Goal: Task Accomplishment & Management: Use online tool/utility

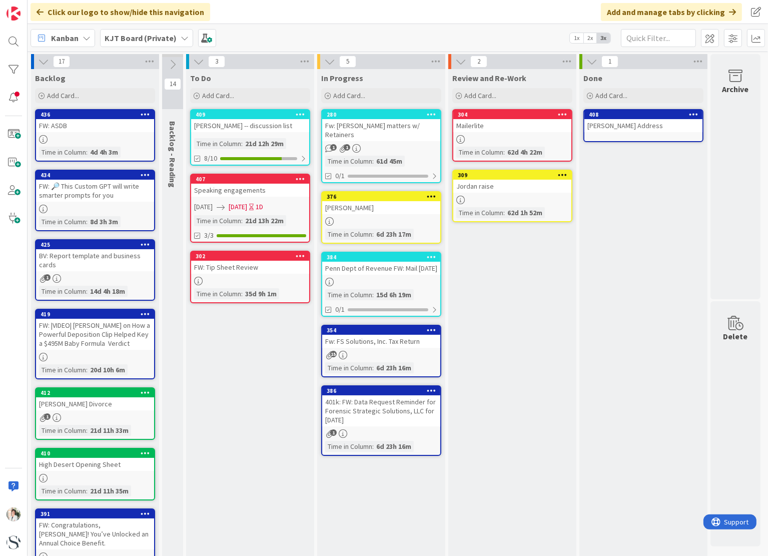
click at [262, 127] on div "[PERSON_NAME] -- discussion list" at bounding box center [250, 125] width 118 height 13
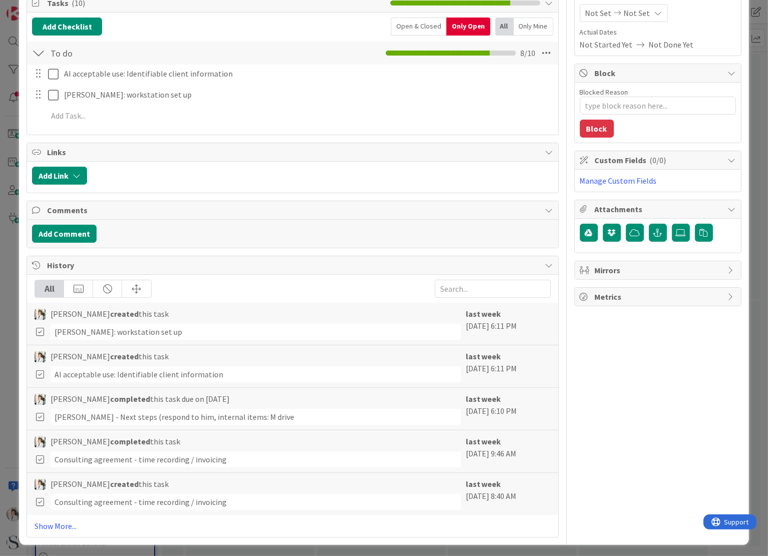
scroll to position [30, 0]
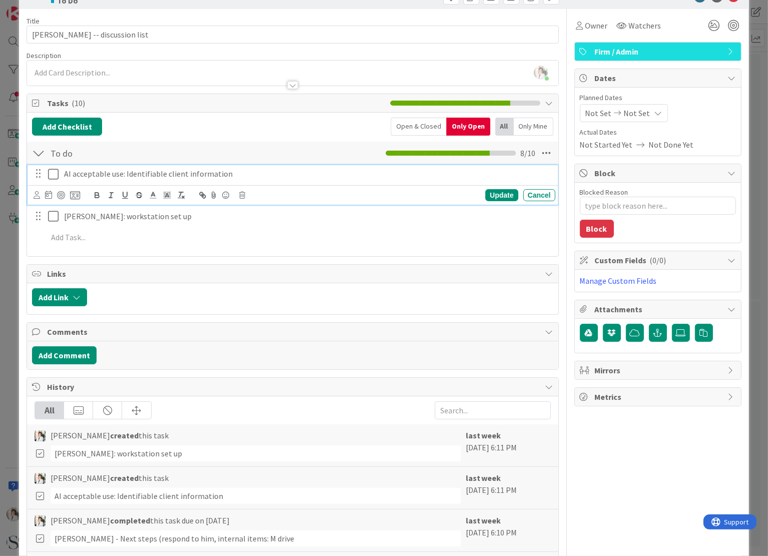
click at [54, 175] on icon at bounding box center [55, 174] width 15 height 12
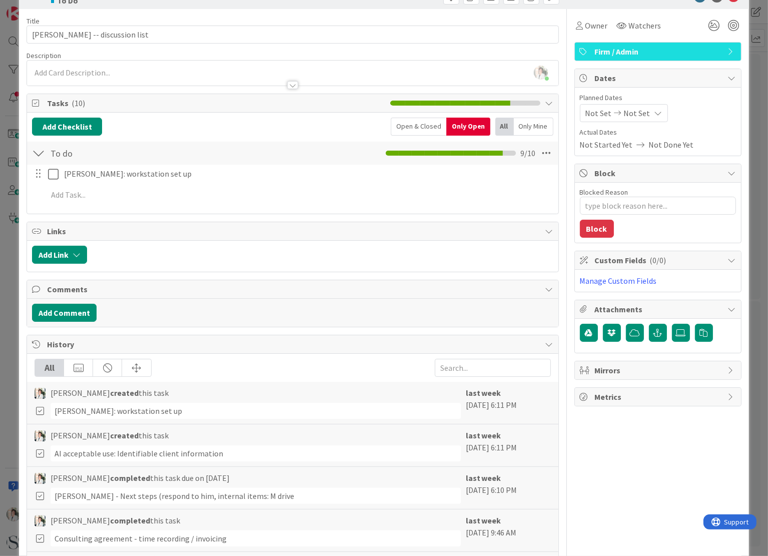
type textarea "x"
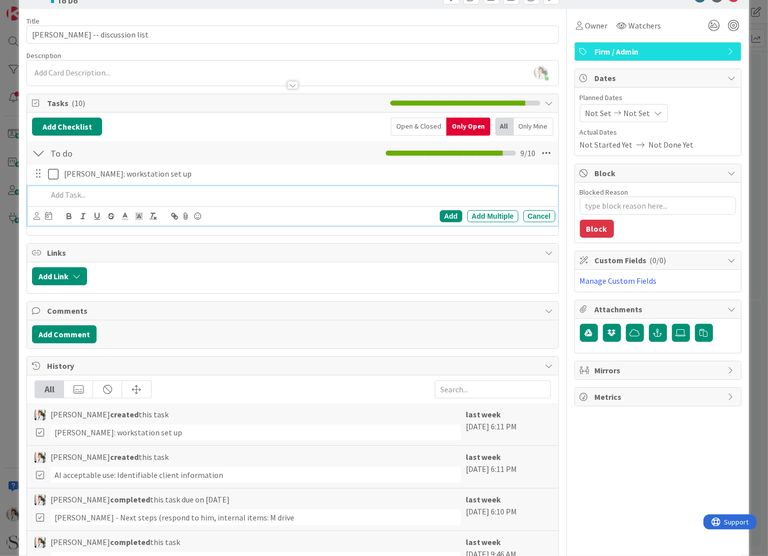
click at [62, 197] on p at bounding box center [299, 195] width 503 height 12
click at [442, 212] on div "Add" at bounding box center [451, 216] width 23 height 12
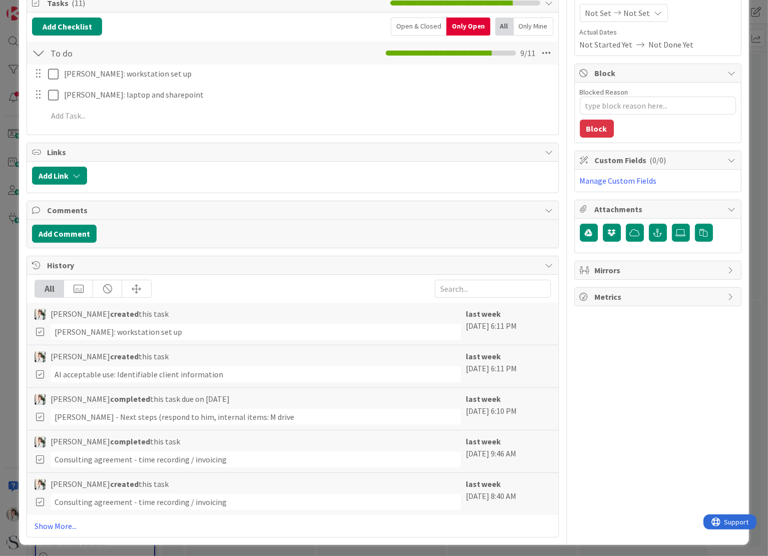
scroll to position [0, 0]
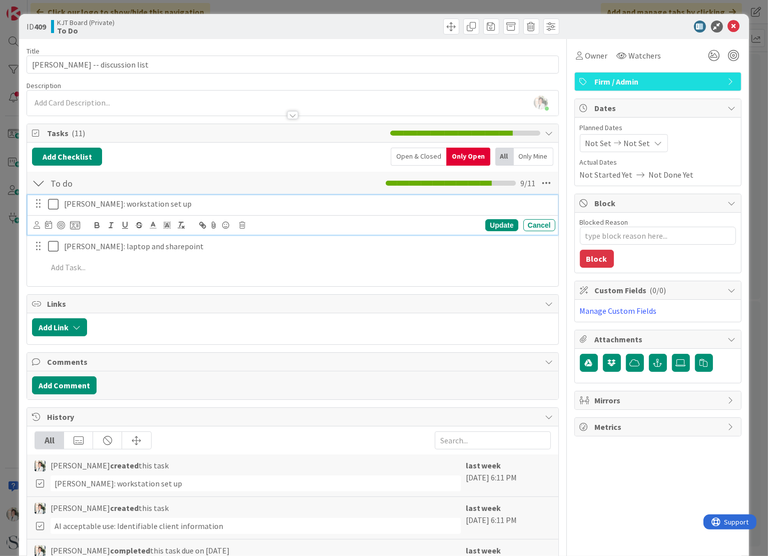
click at [77, 204] on p "[PERSON_NAME]: workstation set up" at bounding box center [307, 204] width 487 height 12
click at [37, 224] on icon at bounding box center [37, 225] width 7 height 8
click at [78, 270] on span "[PERSON_NAME]" at bounding box center [103, 269] width 66 height 15
click at [496, 225] on div "Update" at bounding box center [501, 225] width 33 height 12
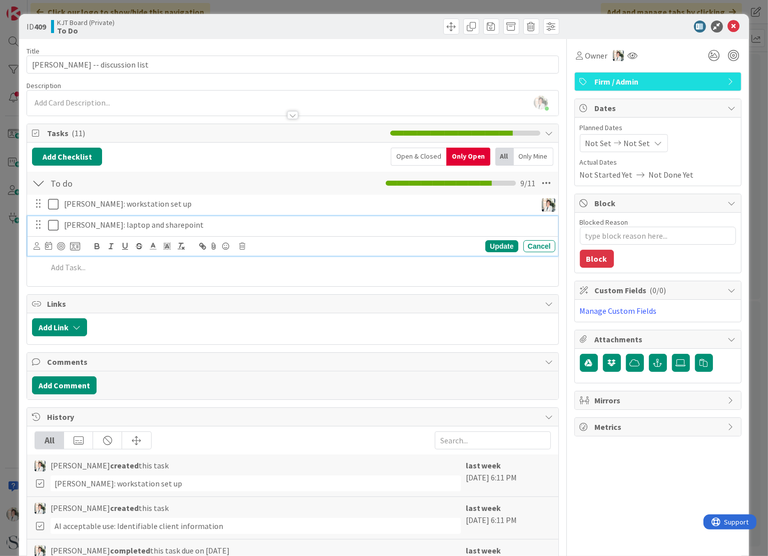
click at [82, 225] on p "[PERSON_NAME]: laptop and sharepoint" at bounding box center [307, 225] width 487 height 12
click at [35, 245] on icon at bounding box center [37, 246] width 7 height 8
click at [61, 290] on img at bounding box center [58, 290] width 13 height 13
click at [500, 242] on div "Update" at bounding box center [501, 246] width 33 height 12
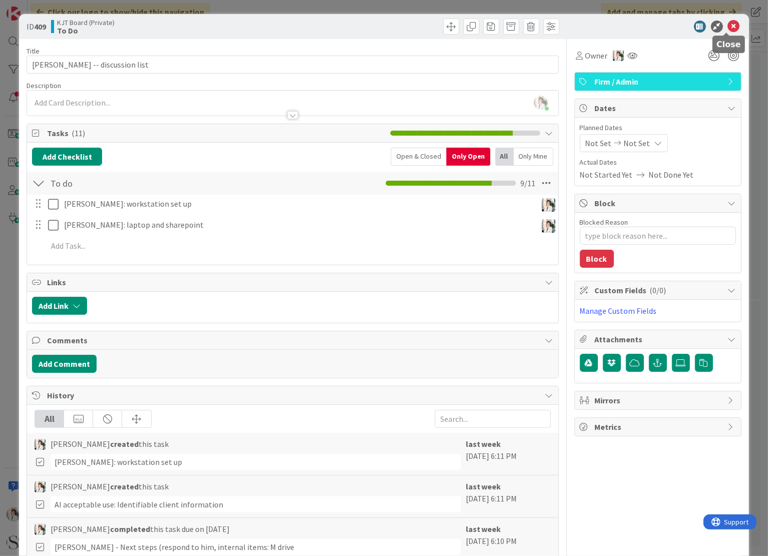
click at [728, 27] on icon at bounding box center [734, 27] width 12 height 12
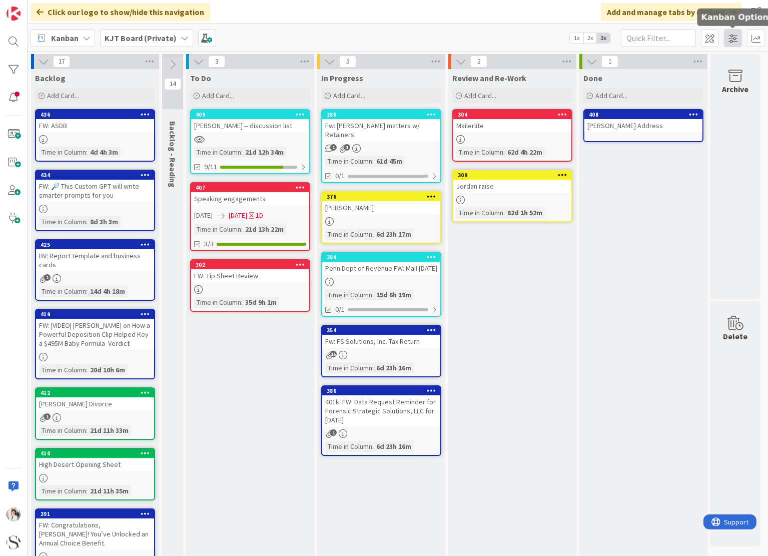
click at [734, 39] on span at bounding box center [733, 38] width 18 height 18
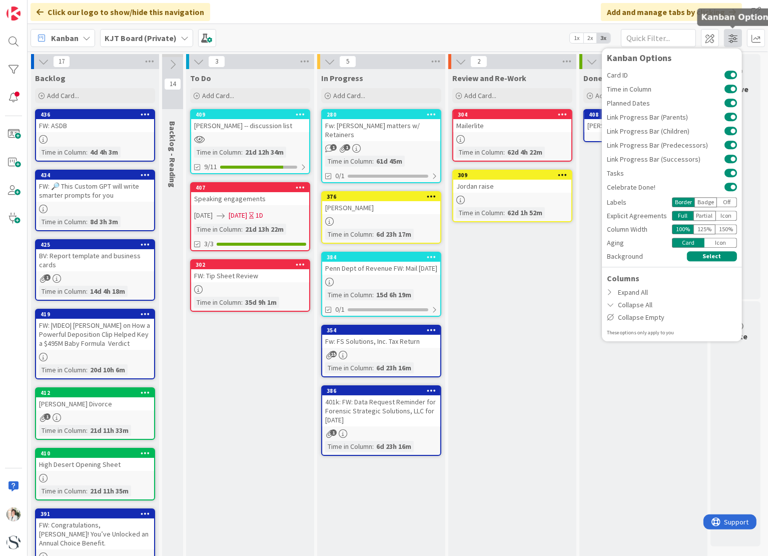
click at [734, 39] on span at bounding box center [733, 38] width 18 height 18
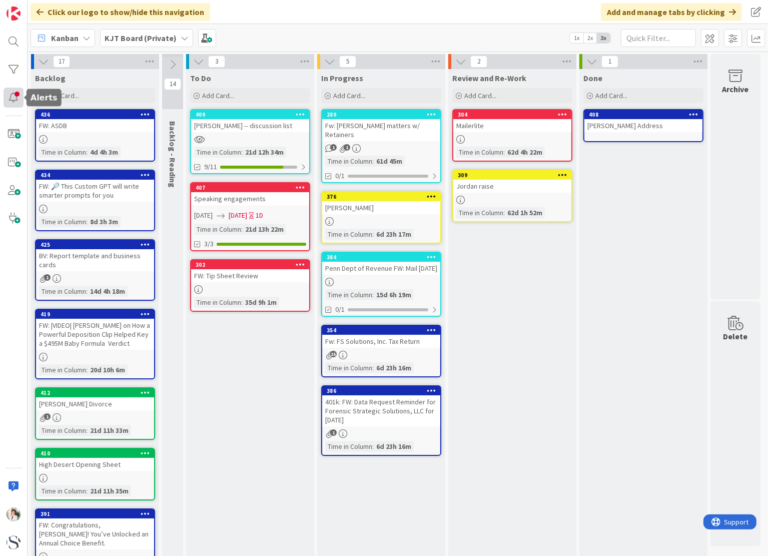
click at [12, 99] on div at bounding box center [14, 98] width 20 height 20
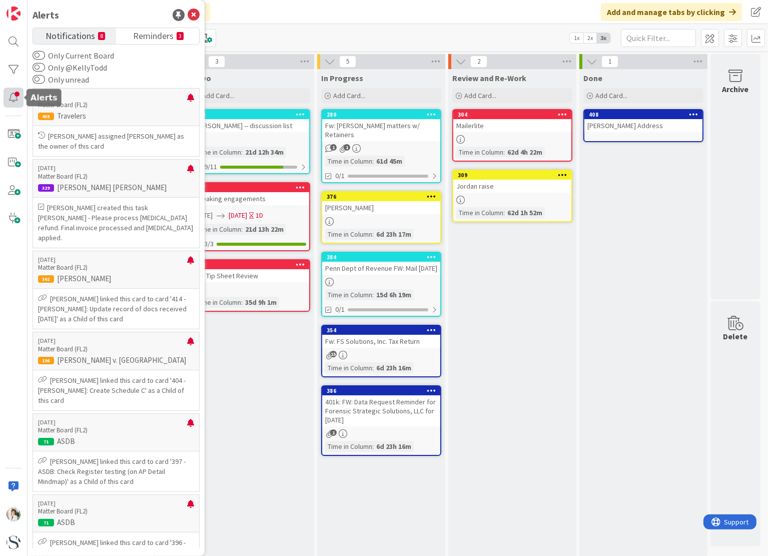
click at [12, 99] on div at bounding box center [14, 98] width 20 height 20
click at [328, 22] on div "Click our logo to show/hide this navigation Add and manage tabs by clicking" at bounding box center [398, 12] width 740 height 24
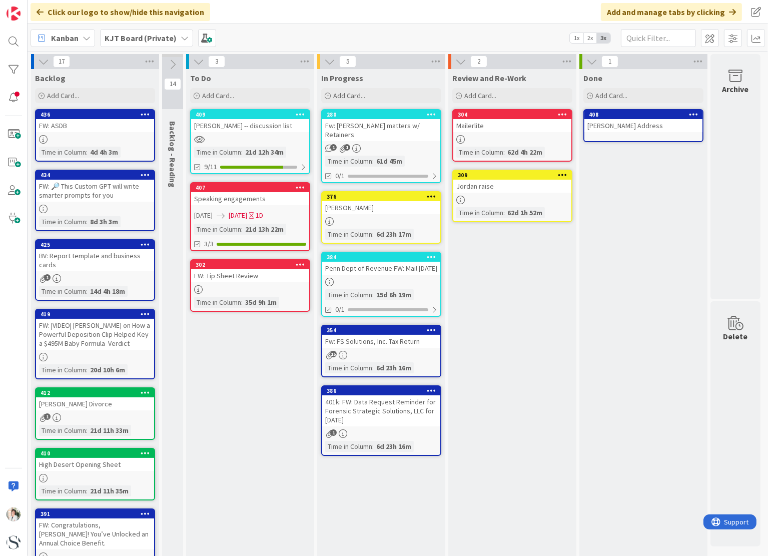
click at [89, 37] on icon at bounding box center [87, 38] width 8 height 8
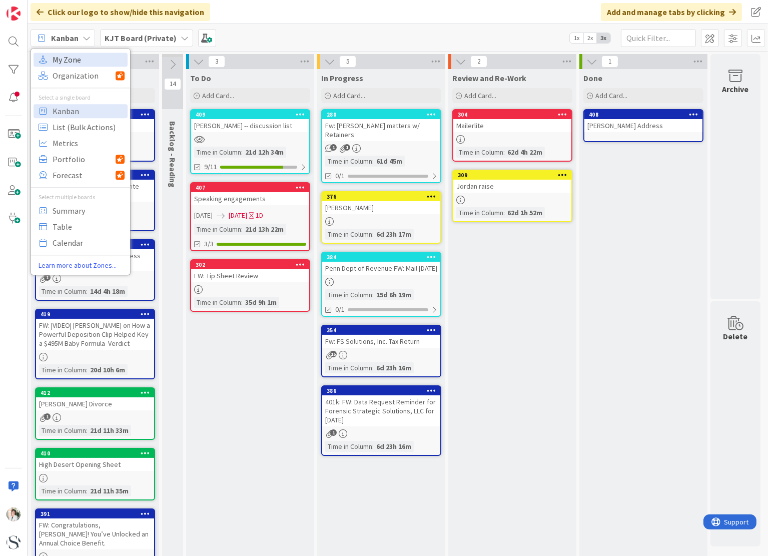
click at [65, 62] on span "My Zone" at bounding box center [89, 59] width 72 height 15
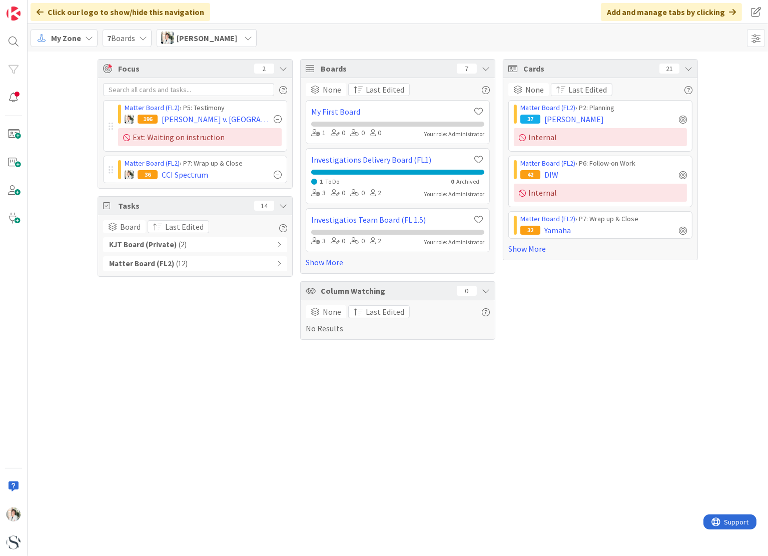
click at [280, 246] on icon at bounding box center [279, 244] width 5 height 7
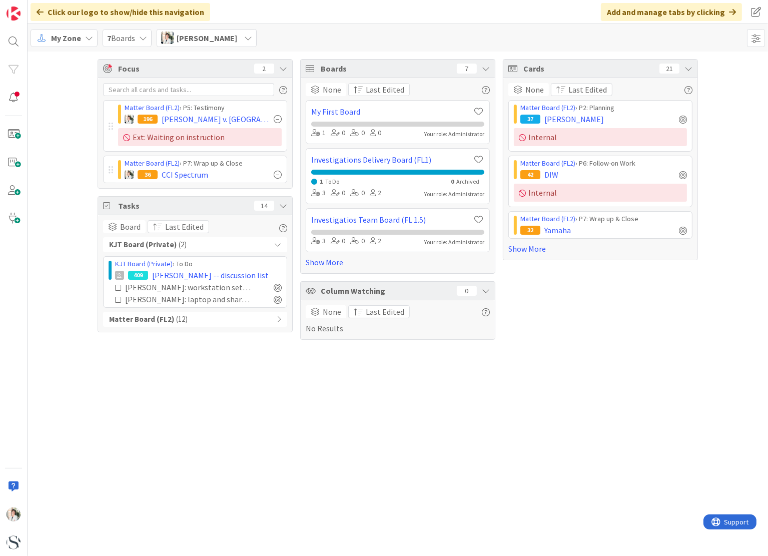
click at [281, 318] on icon at bounding box center [279, 319] width 5 height 7
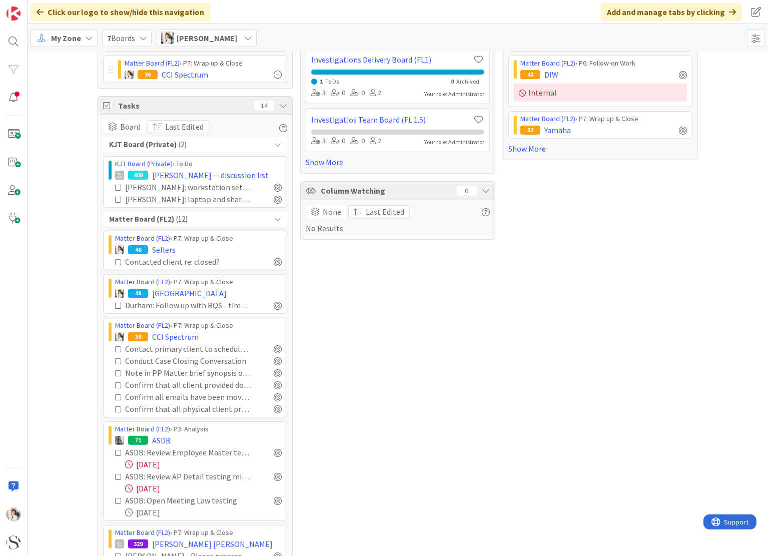
scroll to position [119, 0]
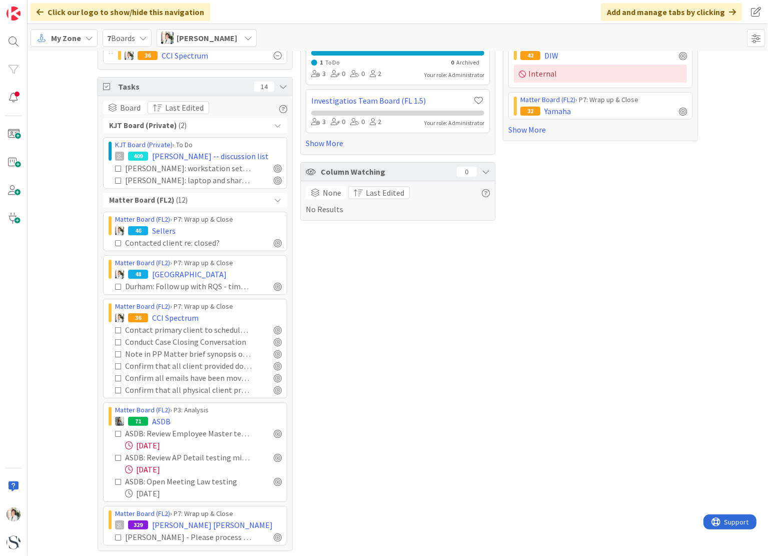
click at [115, 455] on icon at bounding box center [118, 457] width 7 height 7
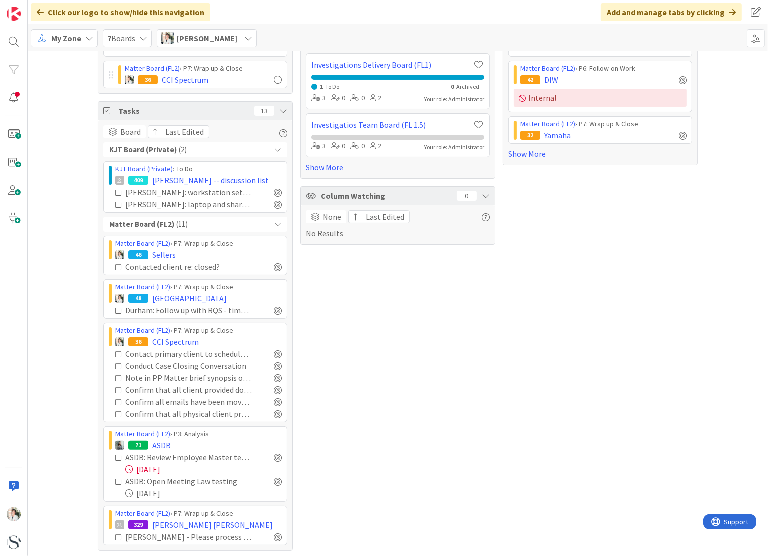
click at [115, 455] on icon at bounding box center [118, 457] width 7 height 7
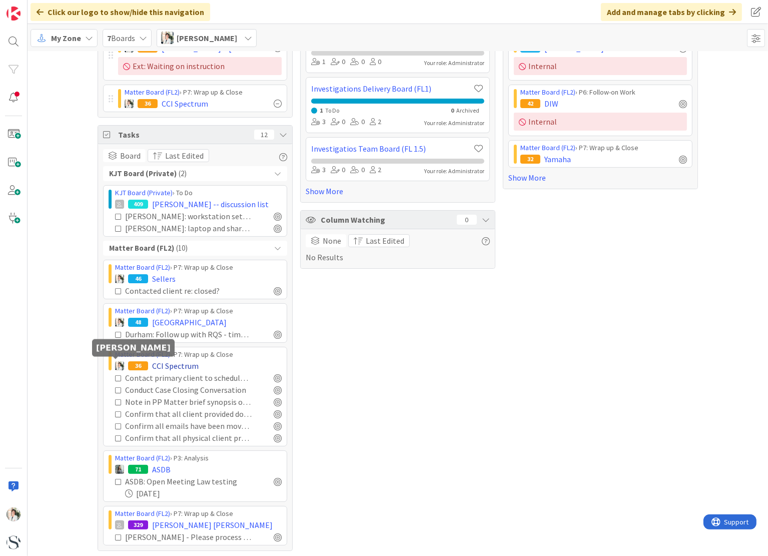
click at [115, 366] on img at bounding box center [119, 365] width 9 height 9
click at [115, 291] on icon at bounding box center [118, 291] width 7 height 7
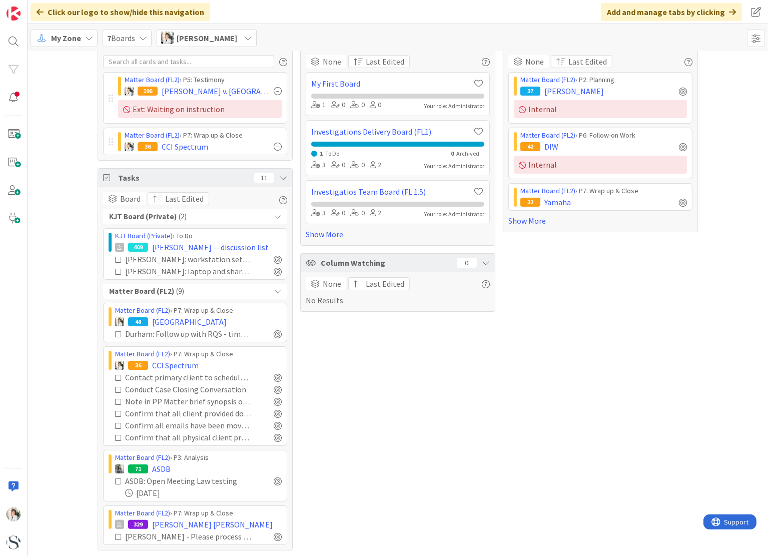
scroll to position [0, 0]
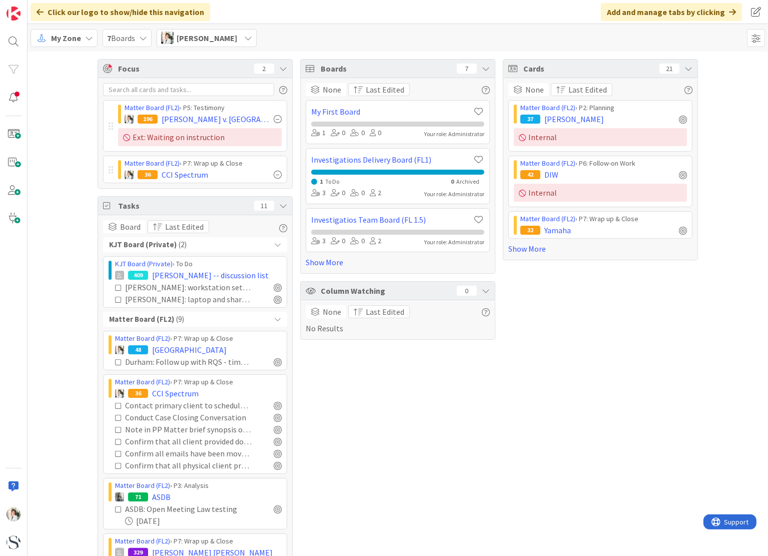
click at [68, 39] on span "My Zone" at bounding box center [66, 38] width 30 height 12
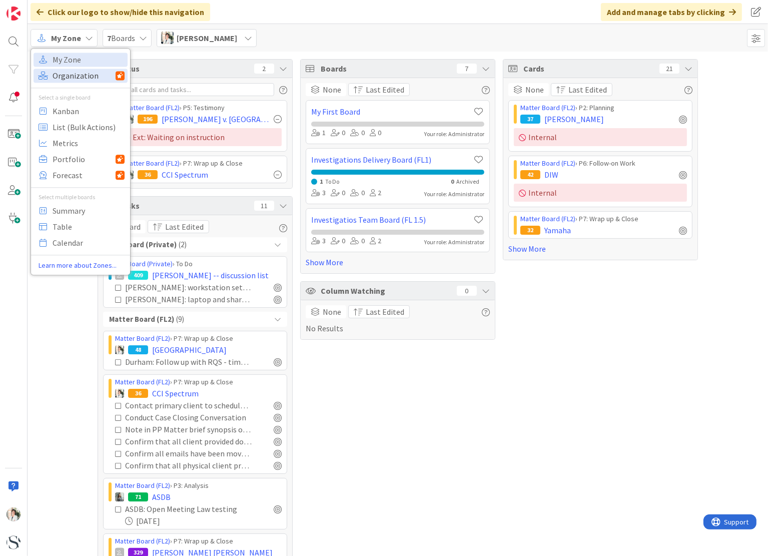
click at [70, 78] on span "Organization" at bounding box center [84, 75] width 63 height 15
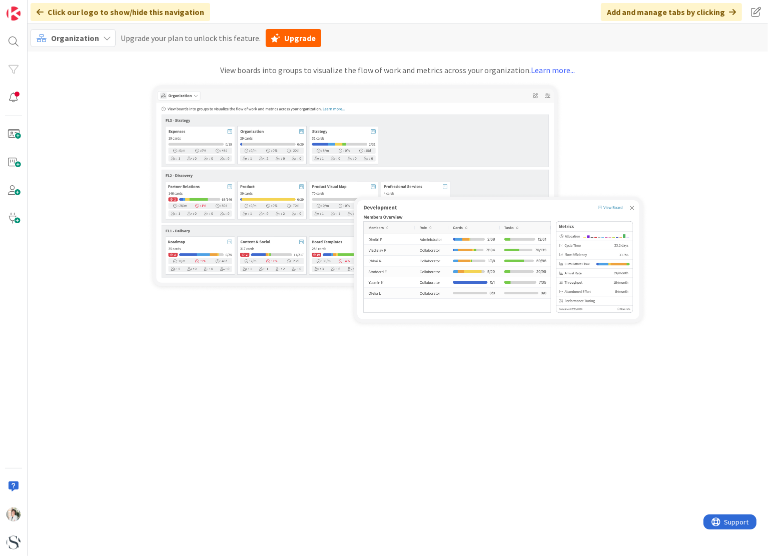
click at [71, 37] on span "Organization" at bounding box center [75, 38] width 48 height 10
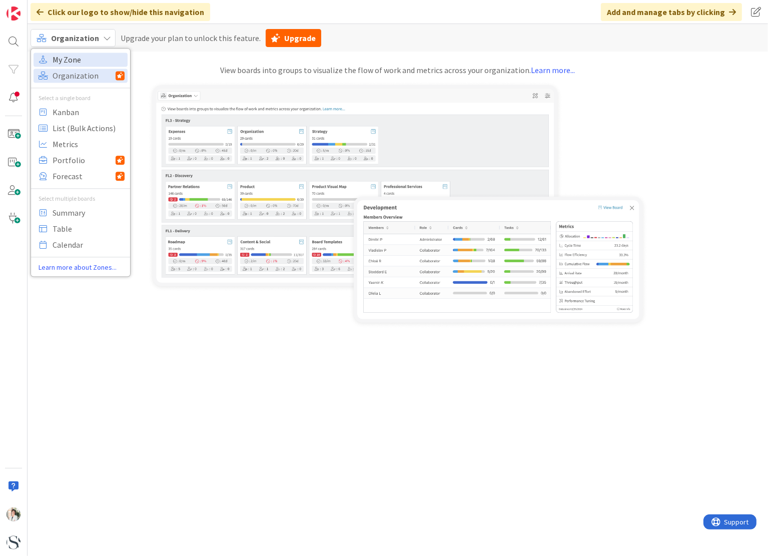
click at [65, 56] on span "My Zone" at bounding box center [89, 59] width 72 height 15
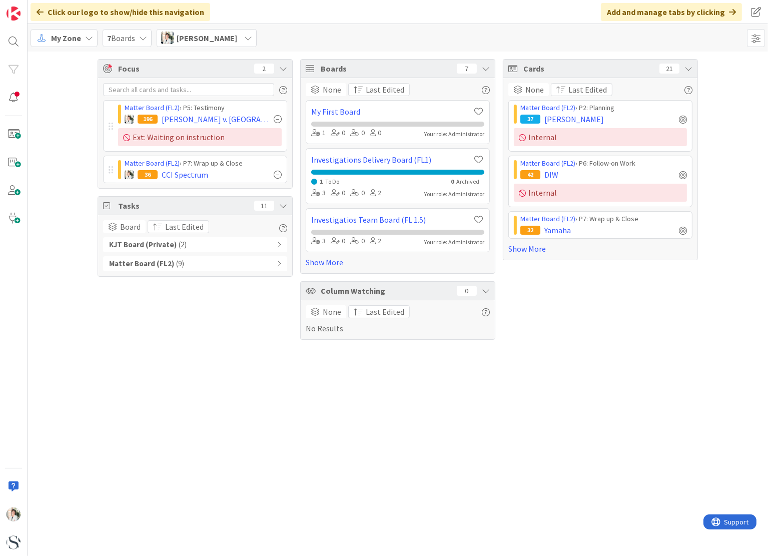
click at [280, 207] on icon at bounding box center [283, 206] width 8 height 8
click at [281, 241] on div "KJT Board (Private) ( 2 )" at bounding box center [195, 244] width 184 height 15
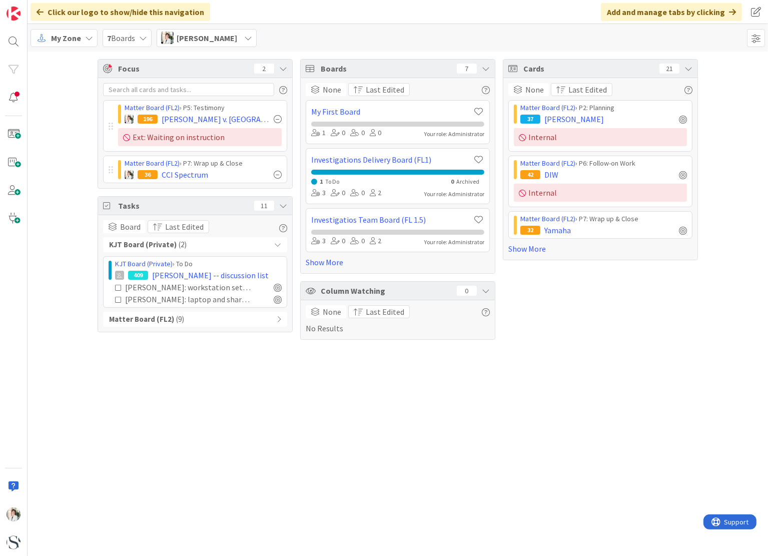
click at [274, 318] on div "Matter Board (FL2) ( 9 )" at bounding box center [195, 319] width 184 height 15
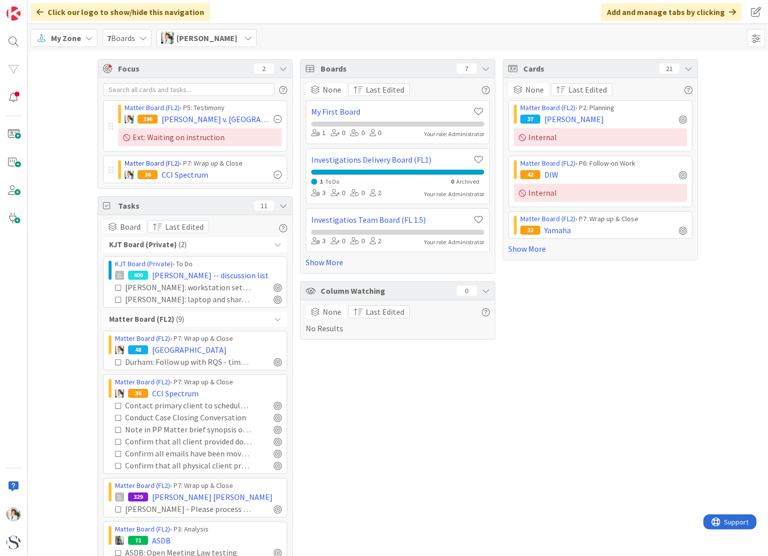
click at [166, 162] on link "Matter Board (FL2)" at bounding box center [152, 163] width 55 height 9
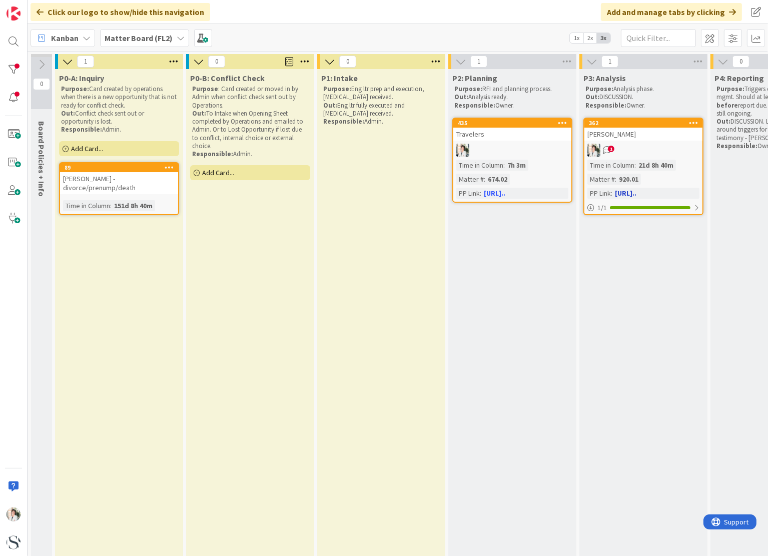
click at [640, 137] on div "[PERSON_NAME]" at bounding box center [643, 134] width 118 height 13
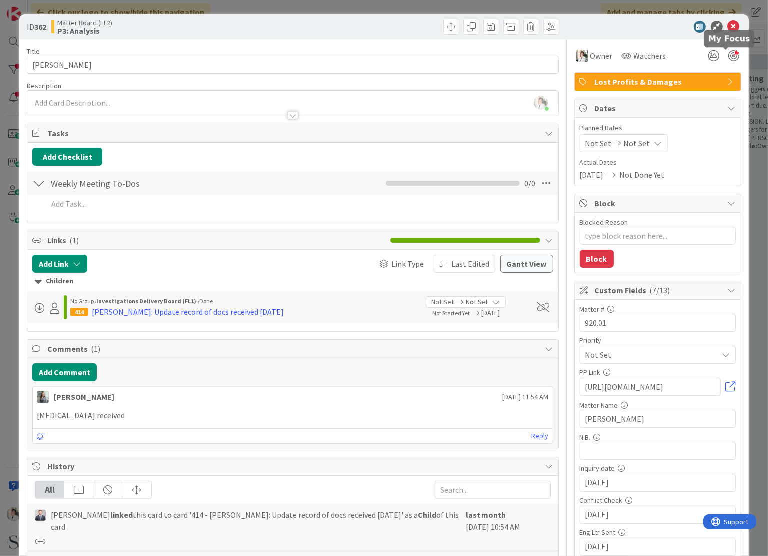
click at [728, 51] on div at bounding box center [733, 55] width 11 height 11
click at [728, 22] on icon at bounding box center [734, 27] width 12 height 12
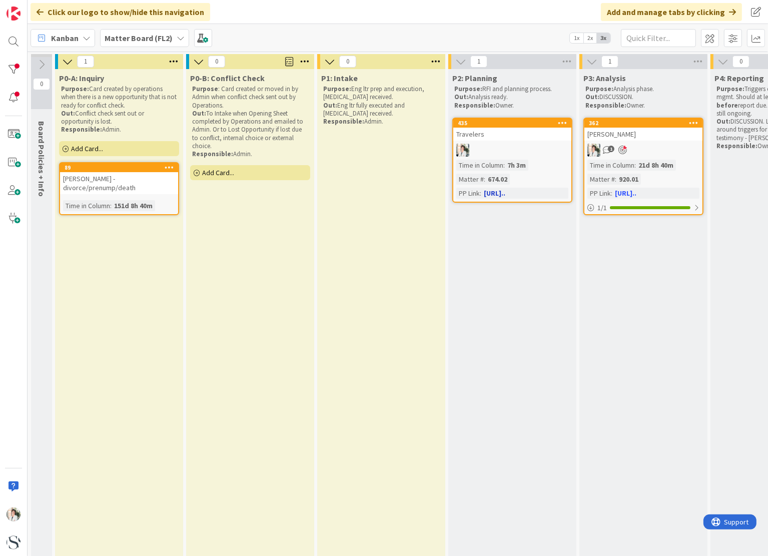
click at [539, 128] on div "Travelers" at bounding box center [512, 134] width 118 height 13
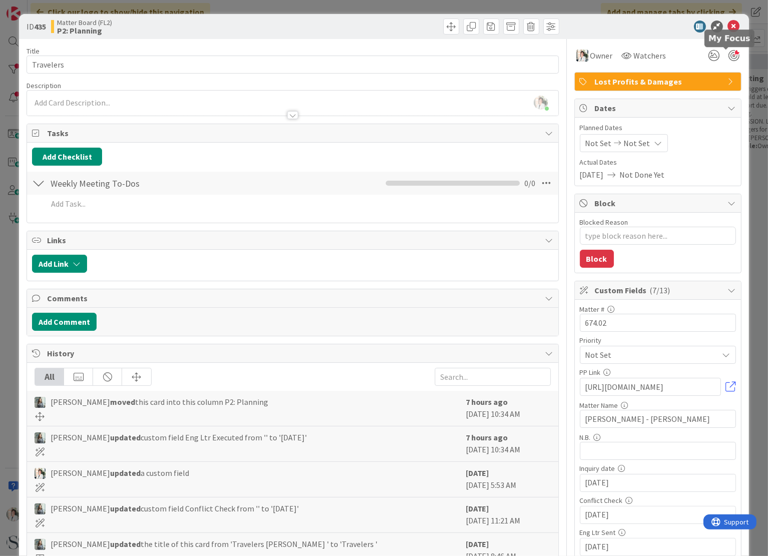
click at [728, 56] on div at bounding box center [733, 55] width 11 height 11
click at [730, 24] on icon at bounding box center [734, 27] width 12 height 12
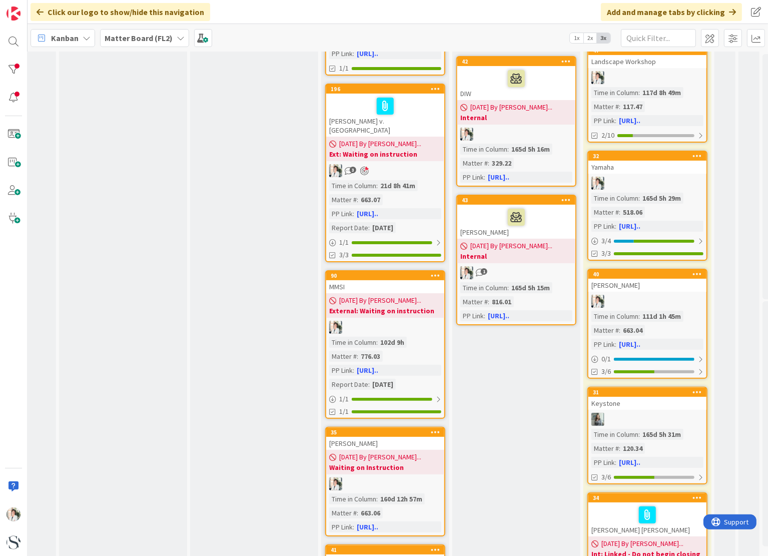
scroll to position [150, 520]
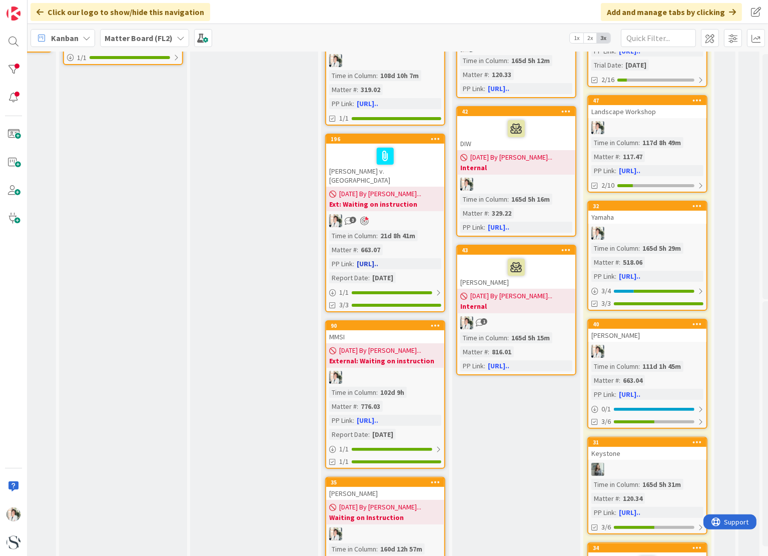
click at [366, 217] on icon at bounding box center [364, 221] width 9 height 9
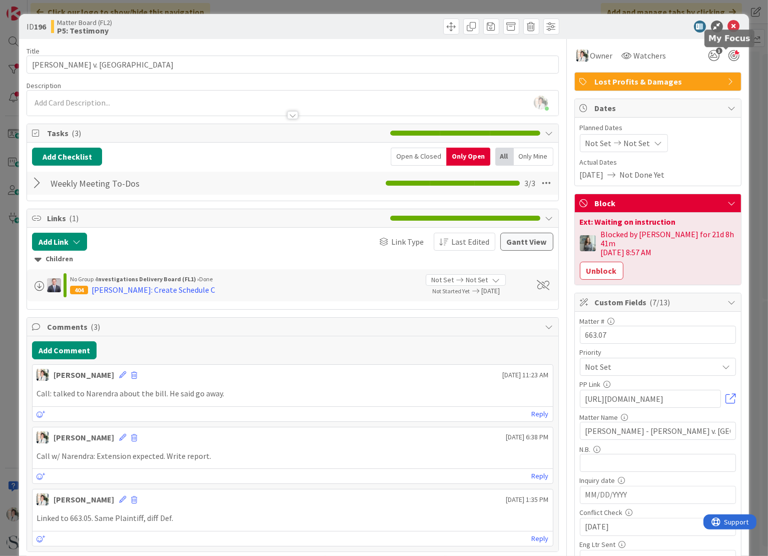
click at [728, 52] on div at bounding box center [733, 55] width 11 height 11
click at [728, 55] on div at bounding box center [733, 55] width 11 height 11
click at [728, 54] on div at bounding box center [733, 55] width 11 height 11
click at [730, 23] on icon at bounding box center [734, 27] width 12 height 12
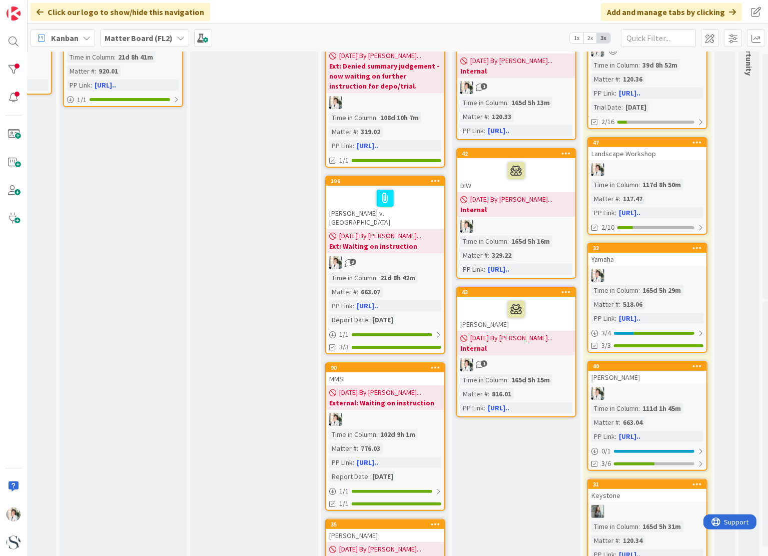
scroll to position [58, 520]
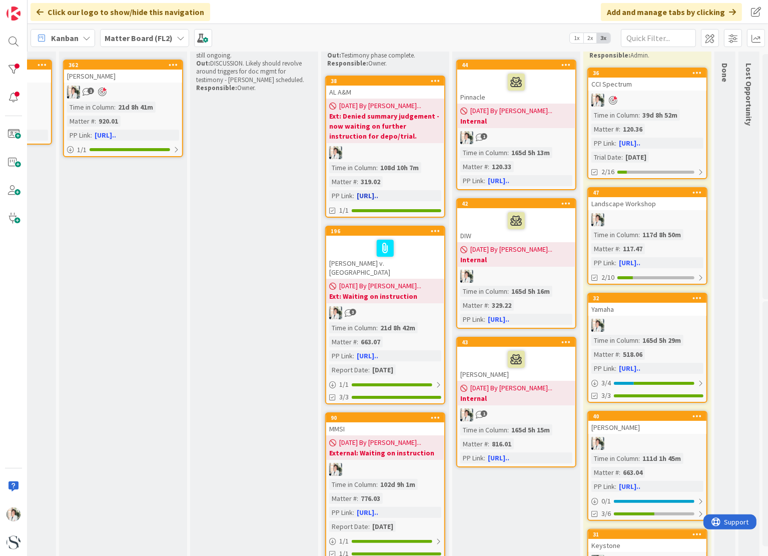
click at [409, 86] on div "AL A&M" at bounding box center [385, 92] width 118 height 13
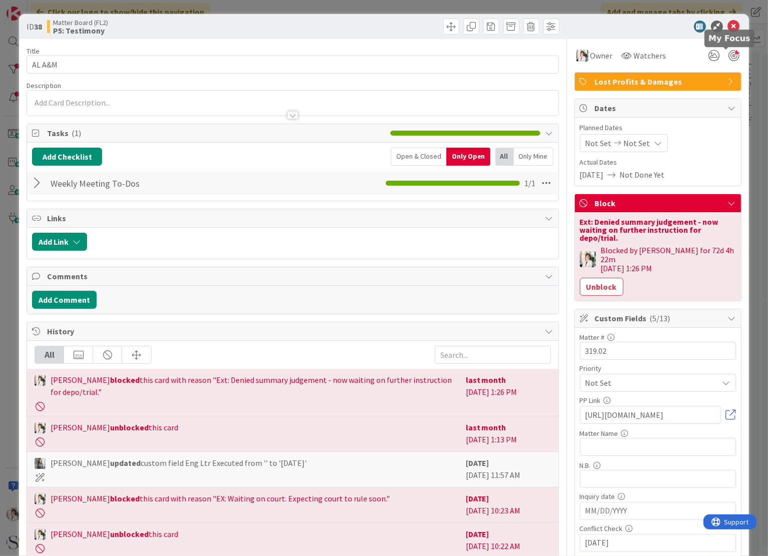
click at [730, 56] on div at bounding box center [733, 55] width 11 height 11
click at [728, 28] on icon at bounding box center [734, 27] width 12 height 12
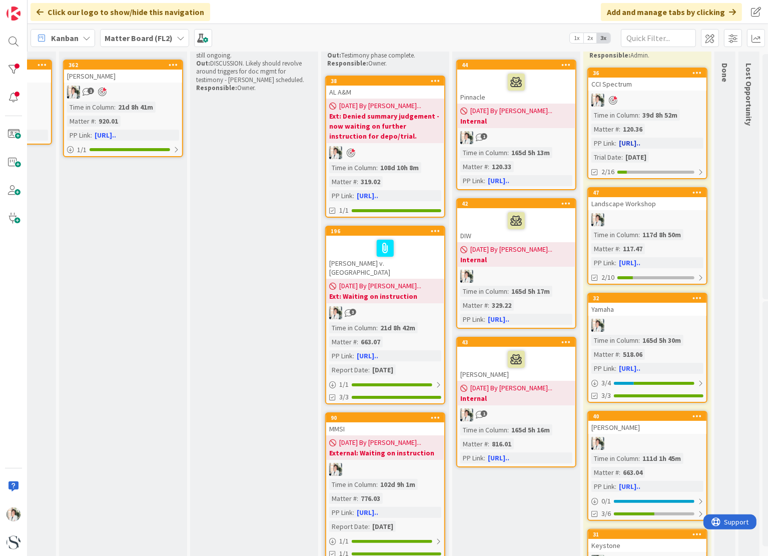
click at [624, 96] on div at bounding box center [647, 100] width 118 height 13
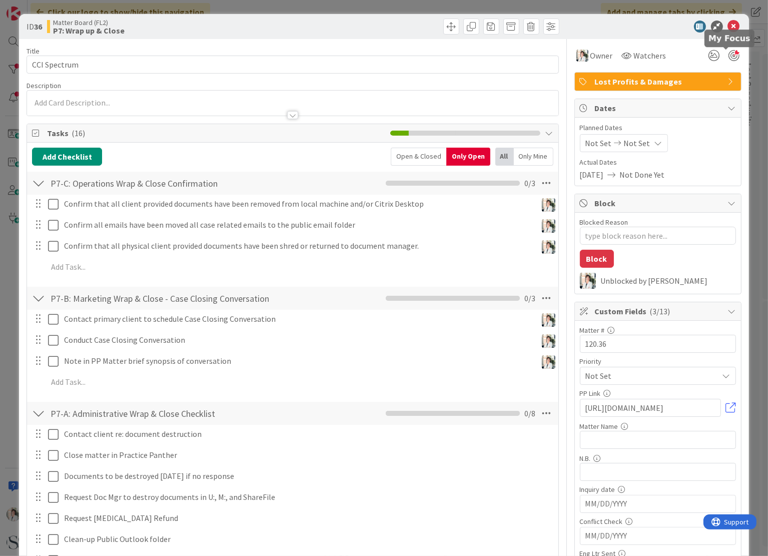
click at [730, 56] on div at bounding box center [733, 55] width 11 height 11
type textarea "x"
click at [728, 25] on icon at bounding box center [734, 27] width 12 height 12
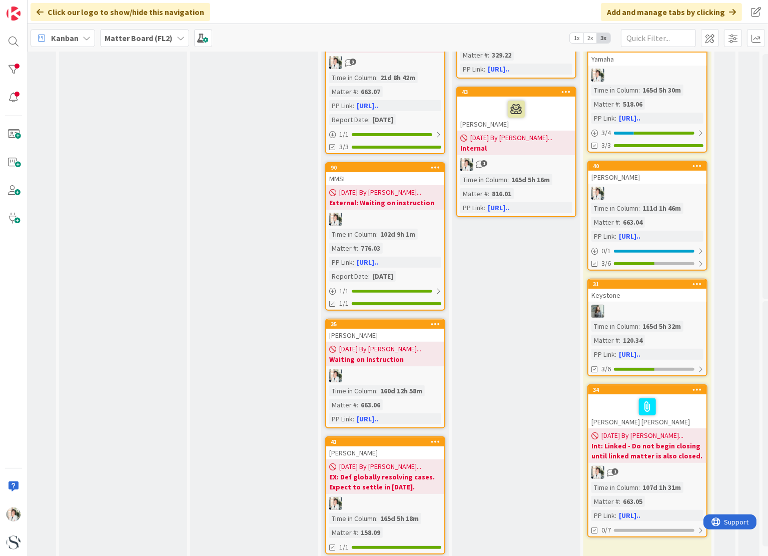
scroll to position [0, 520]
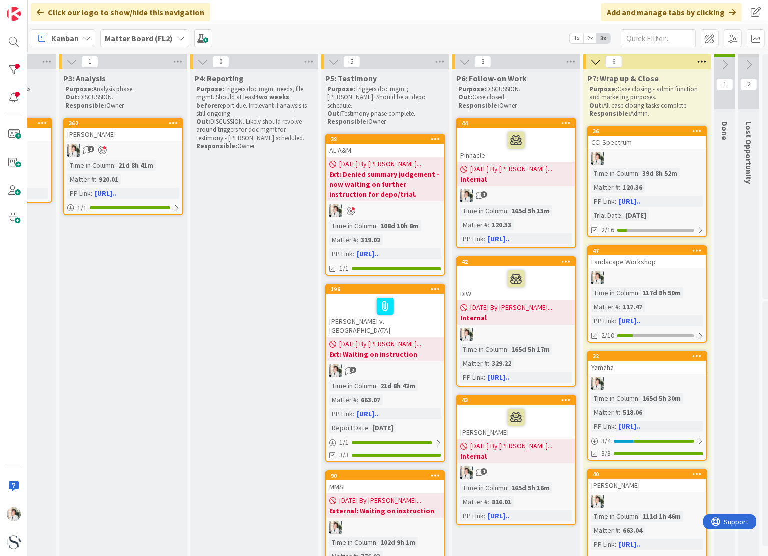
click at [58, 36] on span "Kanban" at bounding box center [65, 38] width 28 height 12
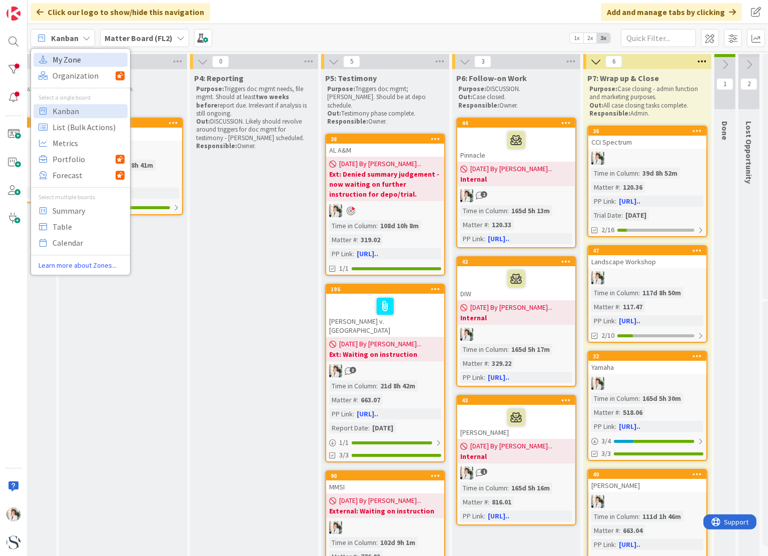
click at [63, 59] on span "My Zone" at bounding box center [89, 59] width 72 height 15
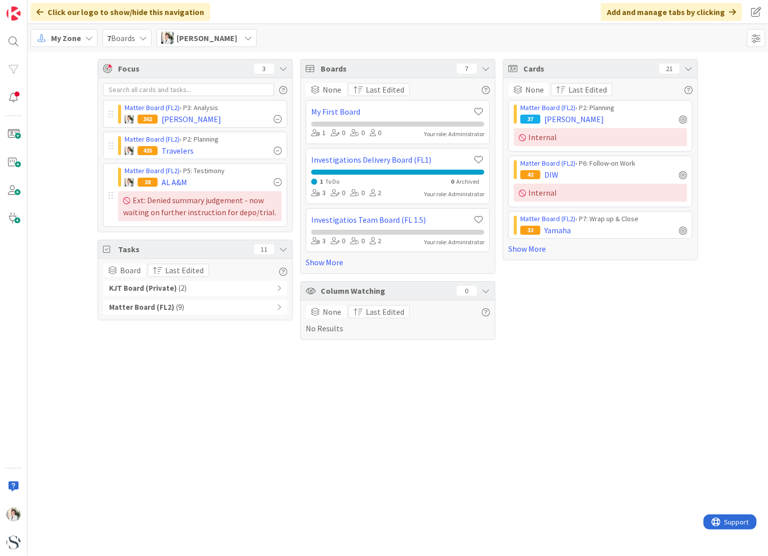
click at [276, 291] on div "KJT Board (Private) ( 2 )" at bounding box center [195, 288] width 184 height 15
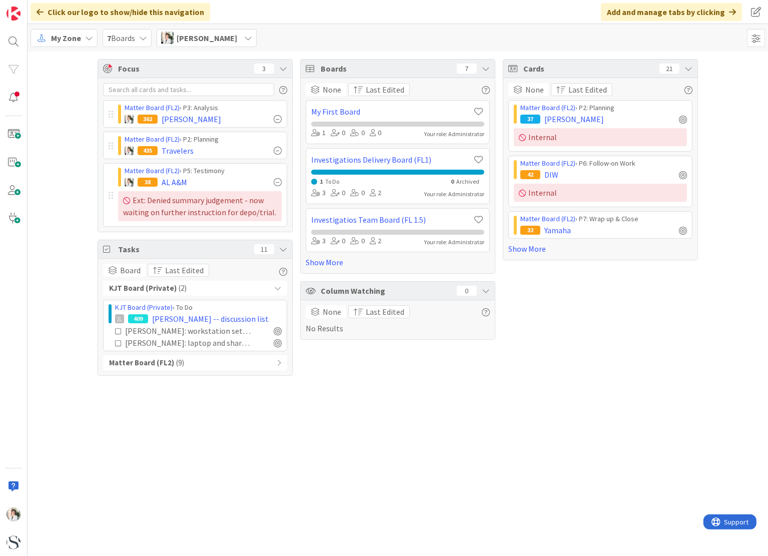
click at [279, 364] on icon at bounding box center [279, 362] width 5 height 7
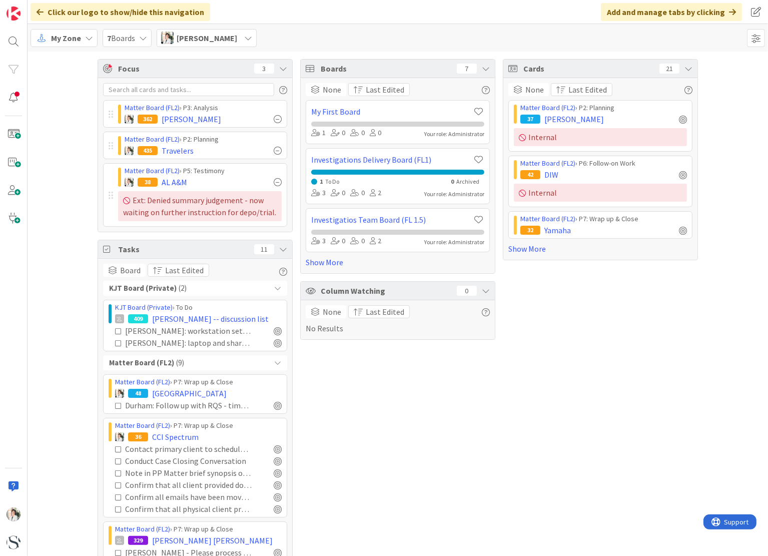
click at [67, 41] on span "My Zone" at bounding box center [66, 38] width 30 height 12
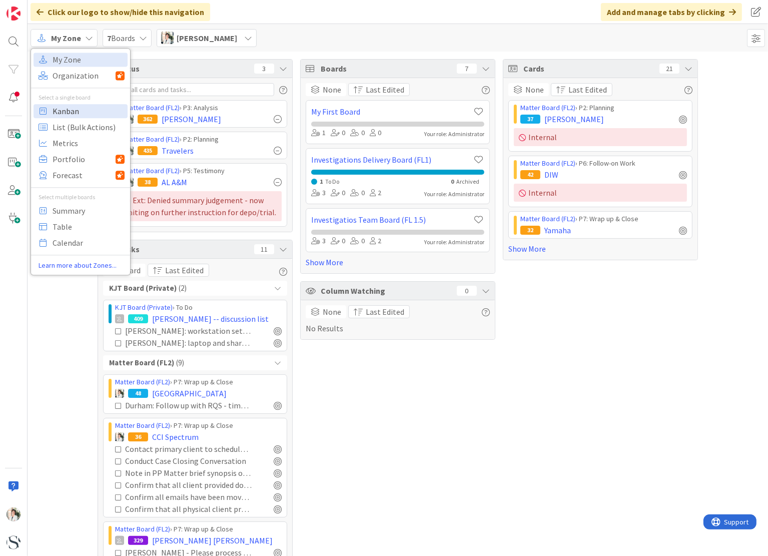
click at [67, 114] on span "Kanban" at bounding box center [89, 111] width 72 height 15
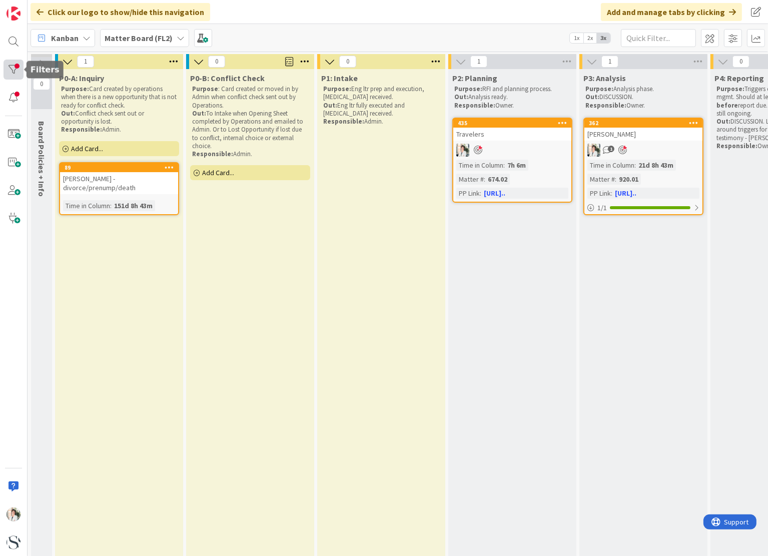
click at [11, 69] on div at bounding box center [14, 70] width 20 height 20
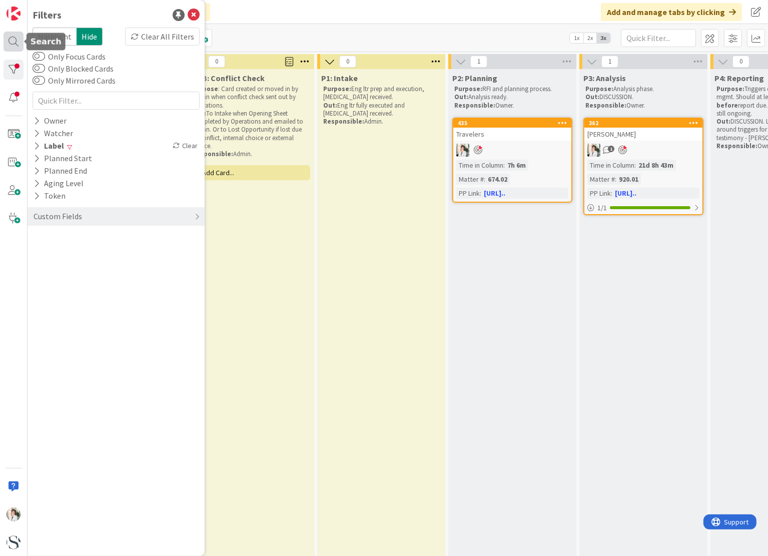
click at [10, 42] on div at bounding box center [14, 42] width 20 height 20
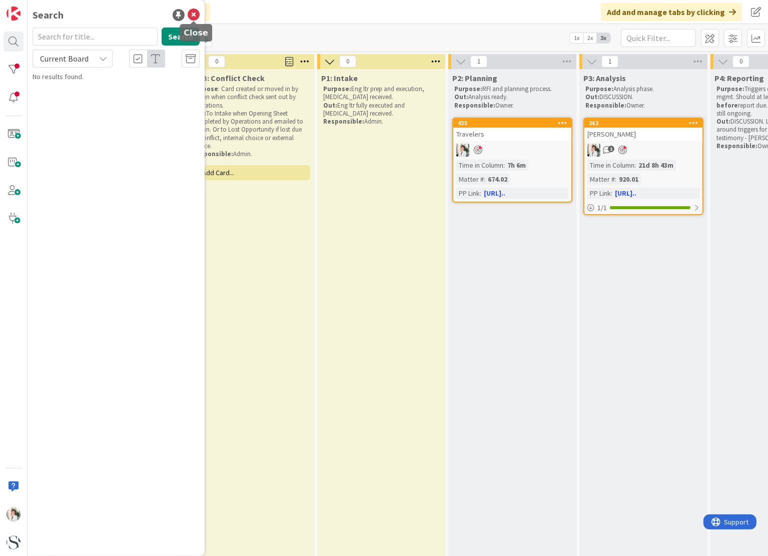
click at [196, 14] on icon at bounding box center [194, 15] width 12 height 12
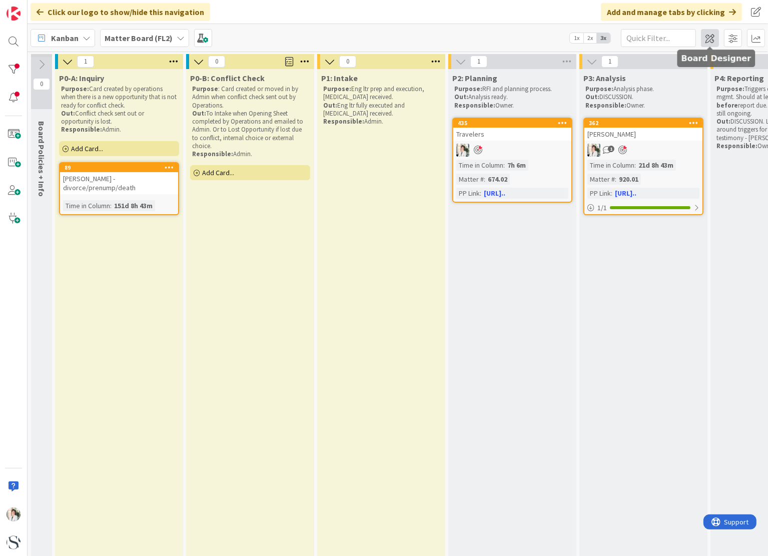
click at [714, 34] on span at bounding box center [710, 38] width 18 height 18
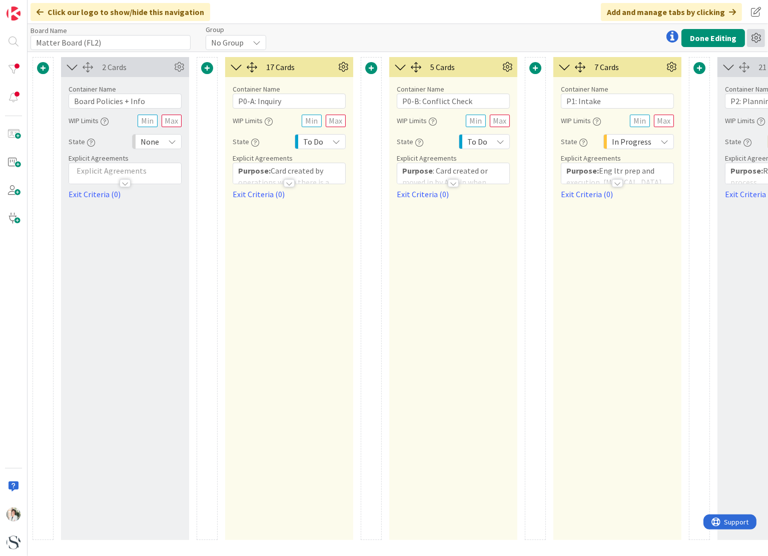
click at [757, 37] on icon at bounding box center [756, 38] width 18 height 18
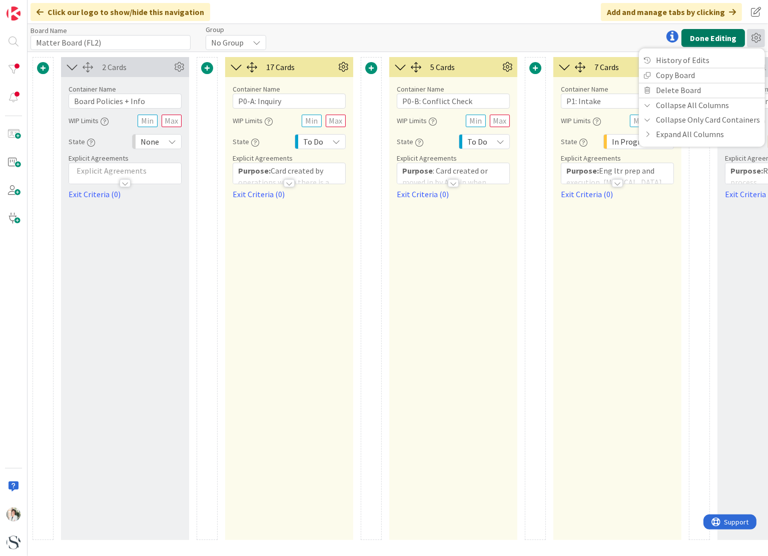
click at [692, 38] on button "Done Editing" at bounding box center [713, 38] width 64 height 18
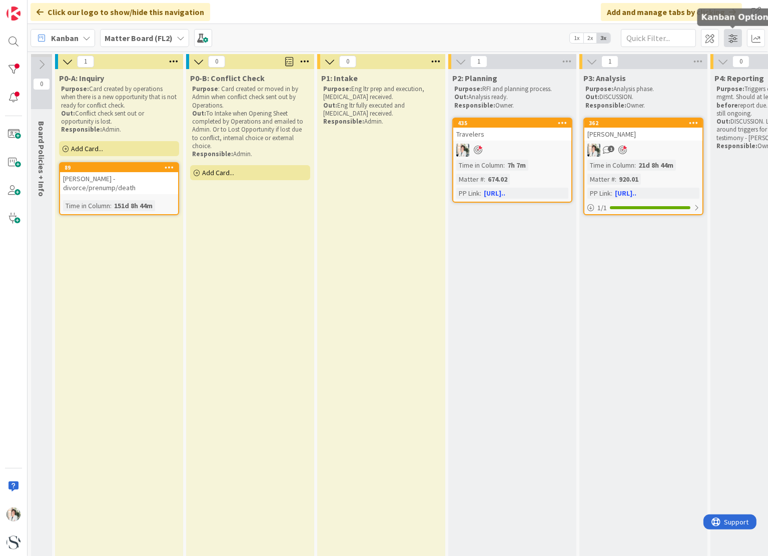
click at [733, 37] on span at bounding box center [733, 38] width 18 height 18
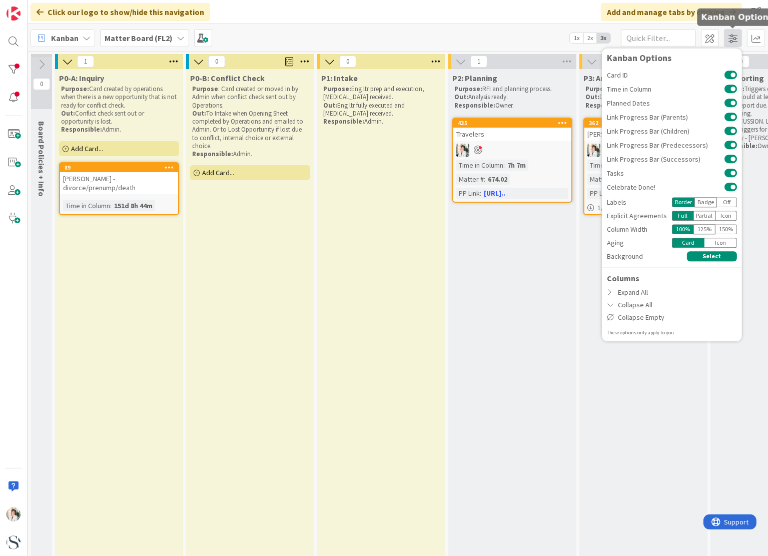
click at [733, 37] on span at bounding box center [733, 38] width 18 height 18
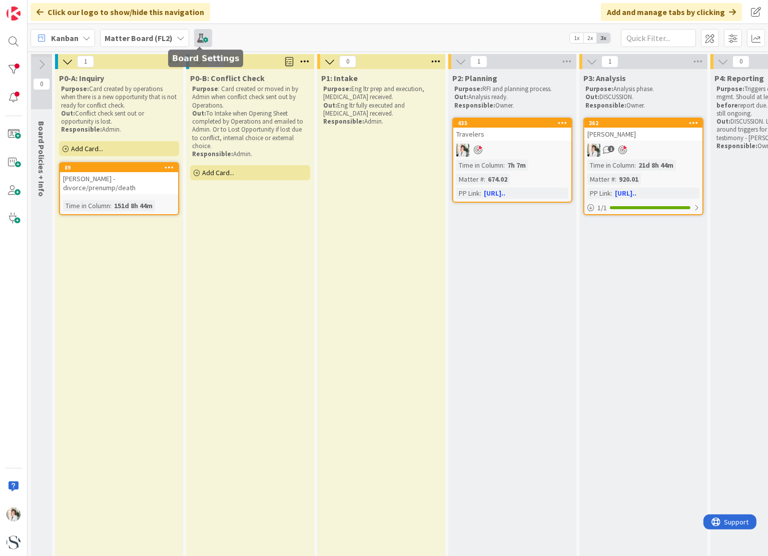
click at [204, 36] on span at bounding box center [203, 38] width 18 height 18
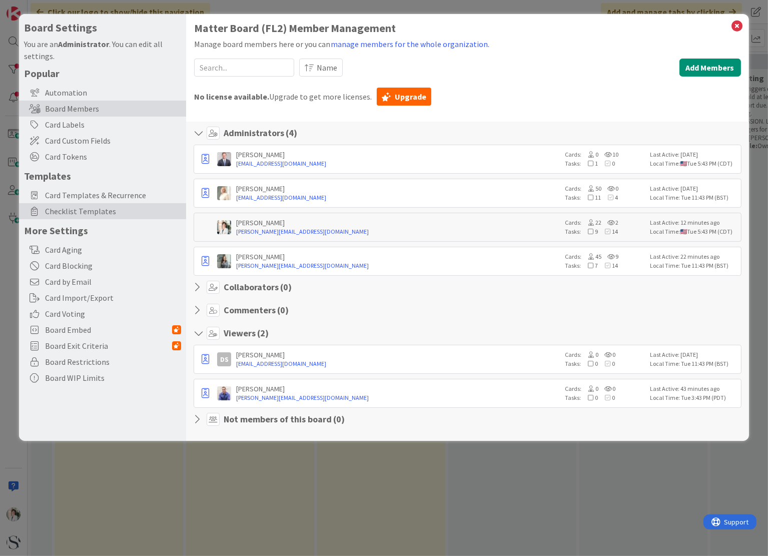
click at [78, 211] on span "Checklist Templates" at bounding box center [113, 211] width 136 height 12
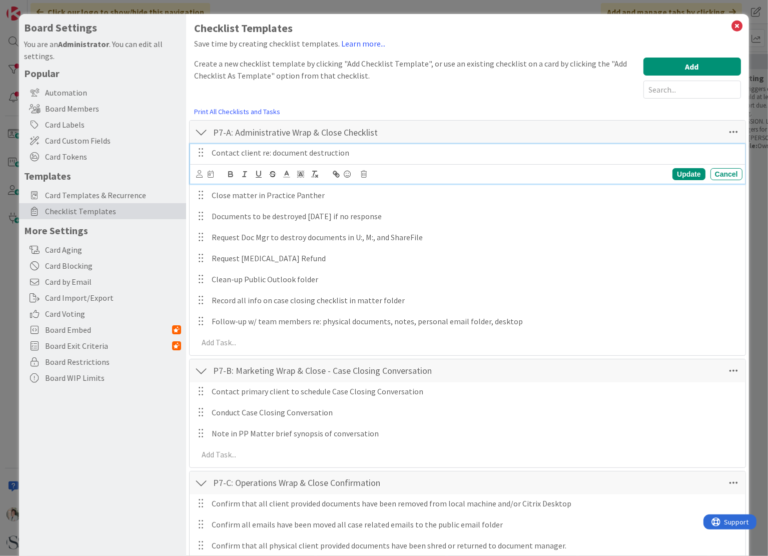
click at [236, 153] on p "Contact client re: document destruction" at bounding box center [475, 153] width 527 height 12
click at [238, 153] on p "Contact client re: document destruction" at bounding box center [475, 153] width 527 height 12
click at [680, 174] on div "Update" at bounding box center [688, 174] width 33 height 12
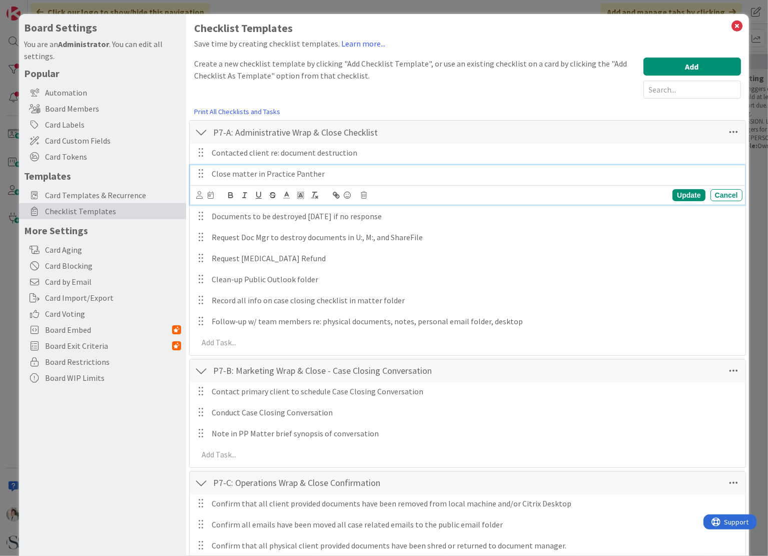
click at [229, 175] on p "Close matter in Practice Panther" at bounding box center [475, 174] width 527 height 12
click at [683, 192] on div "Update" at bounding box center [688, 195] width 33 height 12
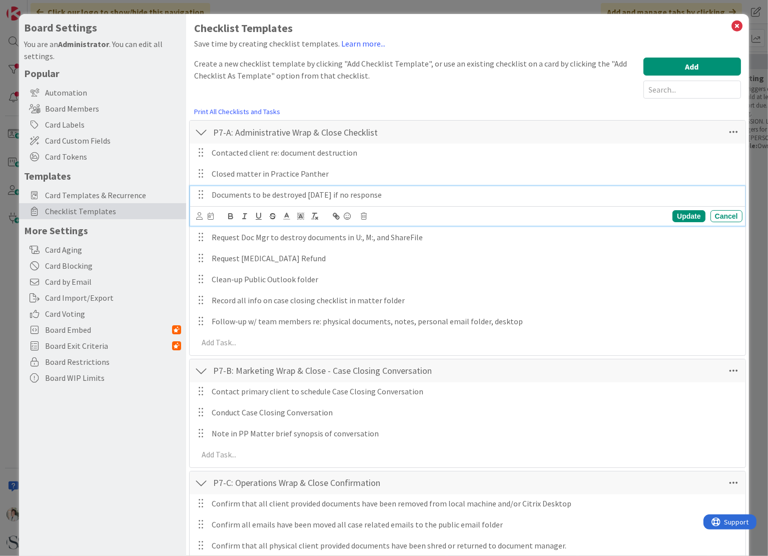
click at [256, 196] on p "Documents to be destroyed [DATE] if no response" at bounding box center [475, 195] width 527 height 12
drag, startPoint x: 305, startPoint y: 194, endPoint x: 310, endPoint y: 194, distance: 5.5
click at [310, 194] on p "Documents to be destroyed [DATE] if no response" at bounding box center [475, 195] width 527 height 12
click at [672, 214] on div "Update" at bounding box center [688, 216] width 33 height 12
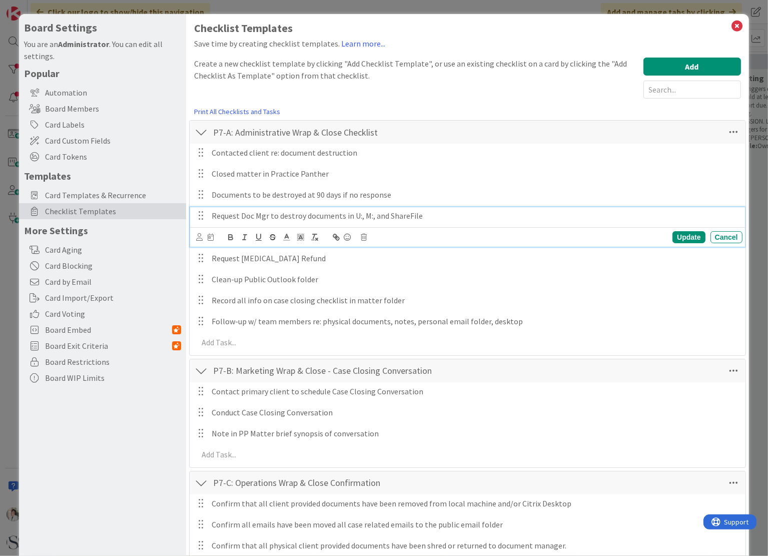
click at [232, 216] on p "Request Doc Mgr to destroy documents in U:, M:, and ShareFile" at bounding box center [475, 216] width 527 height 12
click at [238, 216] on p "Request Doc Mgr to destroy documents in U:, M:, and ShareFile" at bounding box center [475, 216] width 527 height 12
click at [684, 235] on div "Update" at bounding box center [688, 237] width 33 height 12
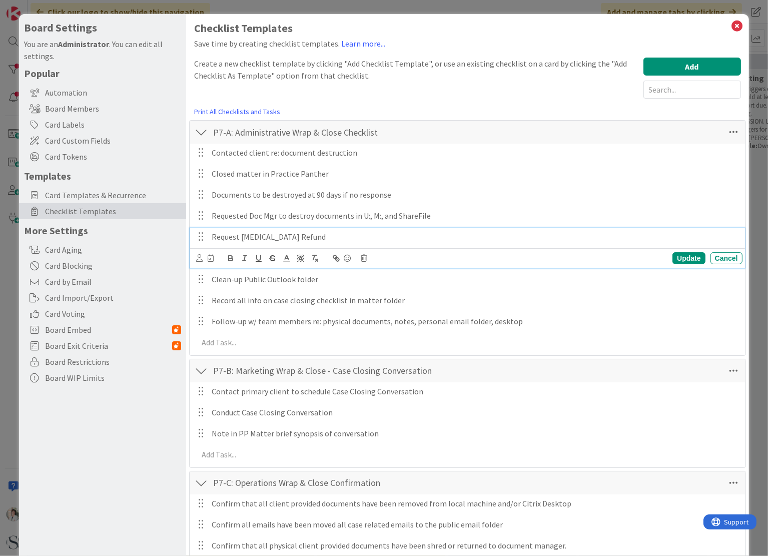
click at [235, 236] on p "Request [MEDICAL_DATA] Refund" at bounding box center [475, 237] width 527 height 12
click at [238, 236] on p "Request [MEDICAL_DATA] Refund" at bounding box center [475, 237] width 527 height 12
click at [679, 258] on div "Update" at bounding box center [688, 258] width 33 height 12
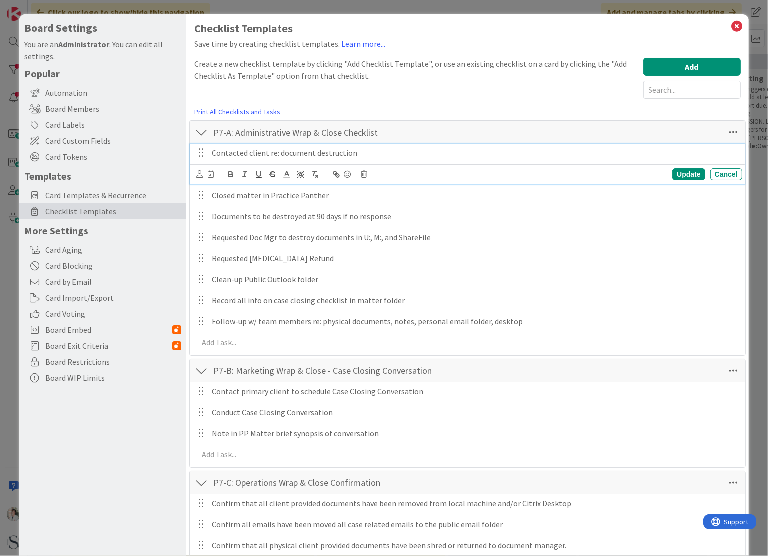
click at [247, 154] on p "Contacted client re: document destruction" at bounding box center [475, 153] width 527 height 12
click at [198, 172] on icon at bounding box center [199, 174] width 7 height 8
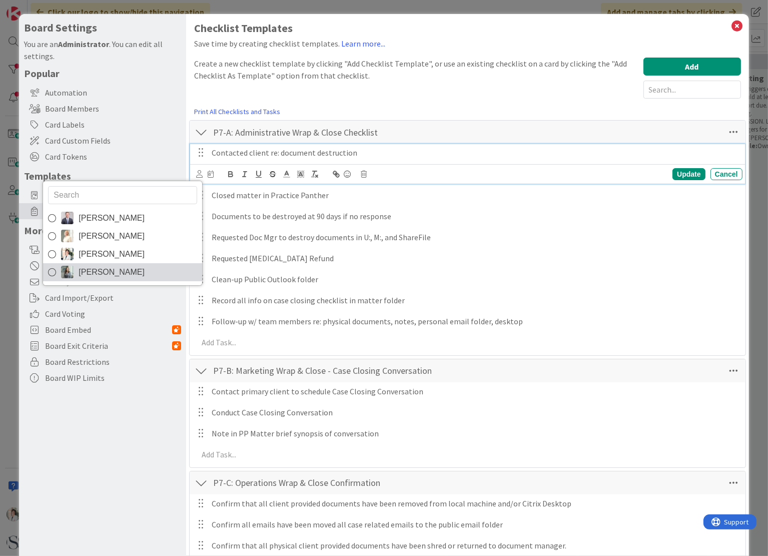
click at [68, 270] on img at bounding box center [67, 272] width 13 height 13
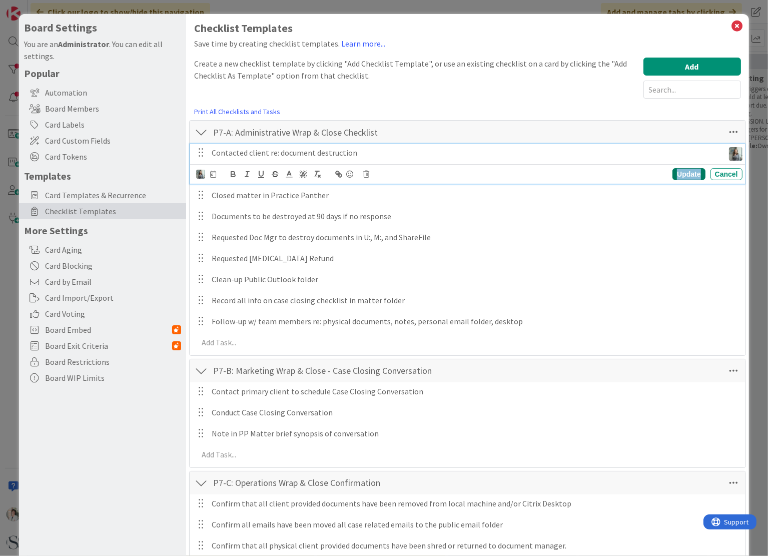
click at [683, 175] on div "Update" at bounding box center [688, 174] width 33 height 12
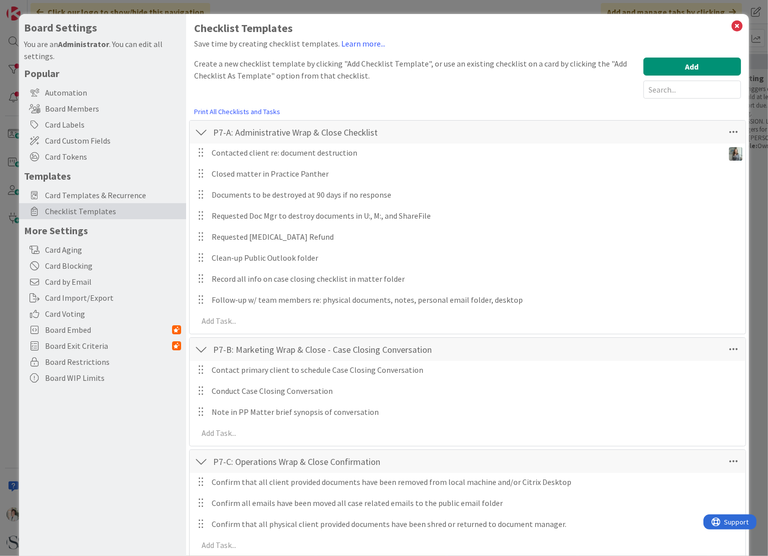
click at [201, 153] on div at bounding box center [200, 152] width 13 height 15
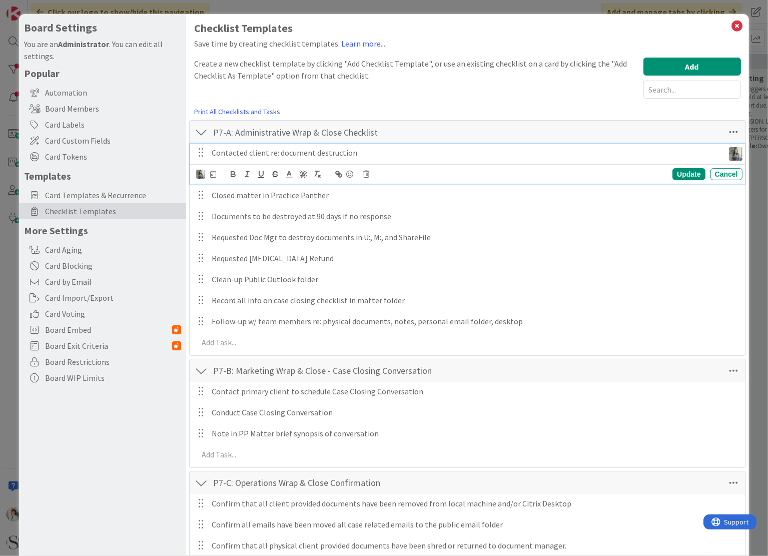
click at [301, 151] on p "Contacted client re: document destruction" at bounding box center [466, 153] width 508 height 12
click at [200, 175] on img at bounding box center [200, 174] width 9 height 9
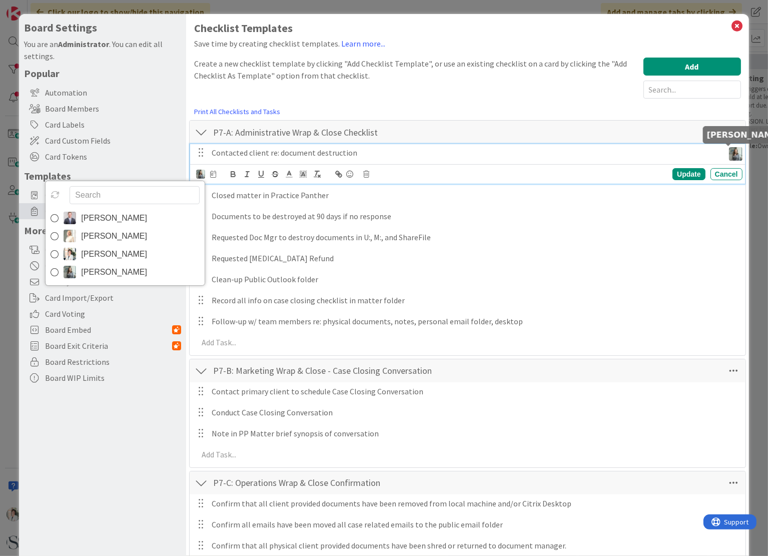
click at [729, 152] on img at bounding box center [736, 154] width 14 height 14
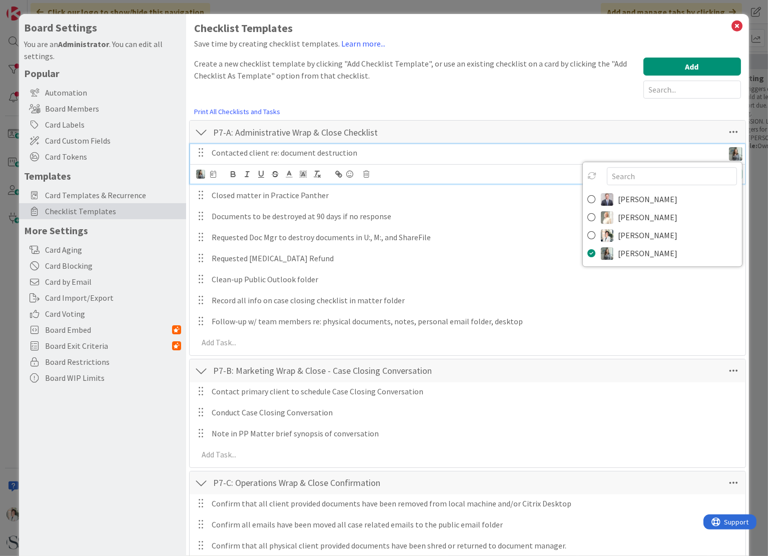
click at [548, 98] on div "Create a new checklist template by clicking "Add Checklist Template", or use an…" at bounding box center [416, 78] width 444 height 41
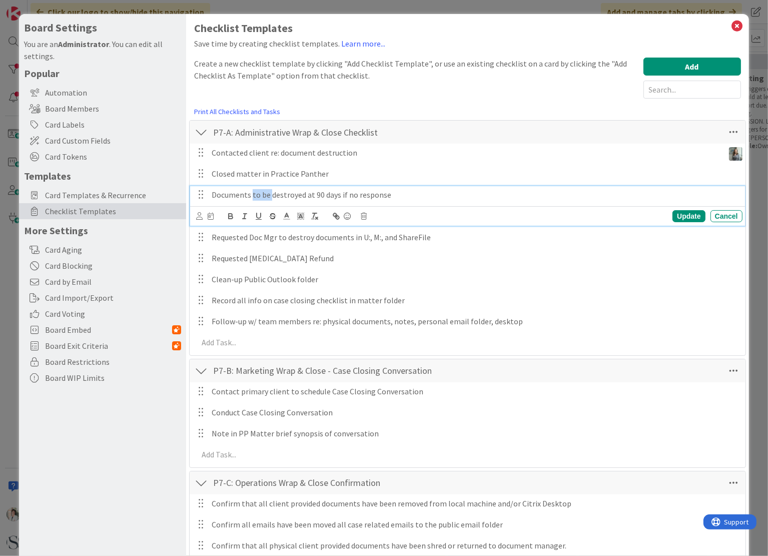
drag, startPoint x: 252, startPoint y: 196, endPoint x: 270, endPoint y: 196, distance: 18.0
click at [270, 196] on p "Documents to be destroyed at 90 days if no response" at bounding box center [475, 195] width 527 height 12
click at [676, 217] on div "Update" at bounding box center [688, 216] width 33 height 12
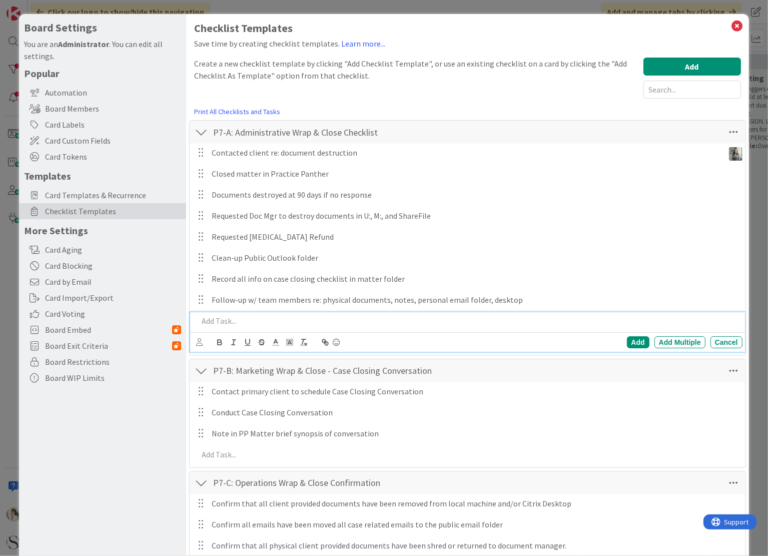
click at [215, 318] on p at bounding box center [468, 321] width 540 height 12
click at [731, 25] on icon at bounding box center [737, 26] width 13 height 14
